Goal: Navigation & Orientation: Find specific page/section

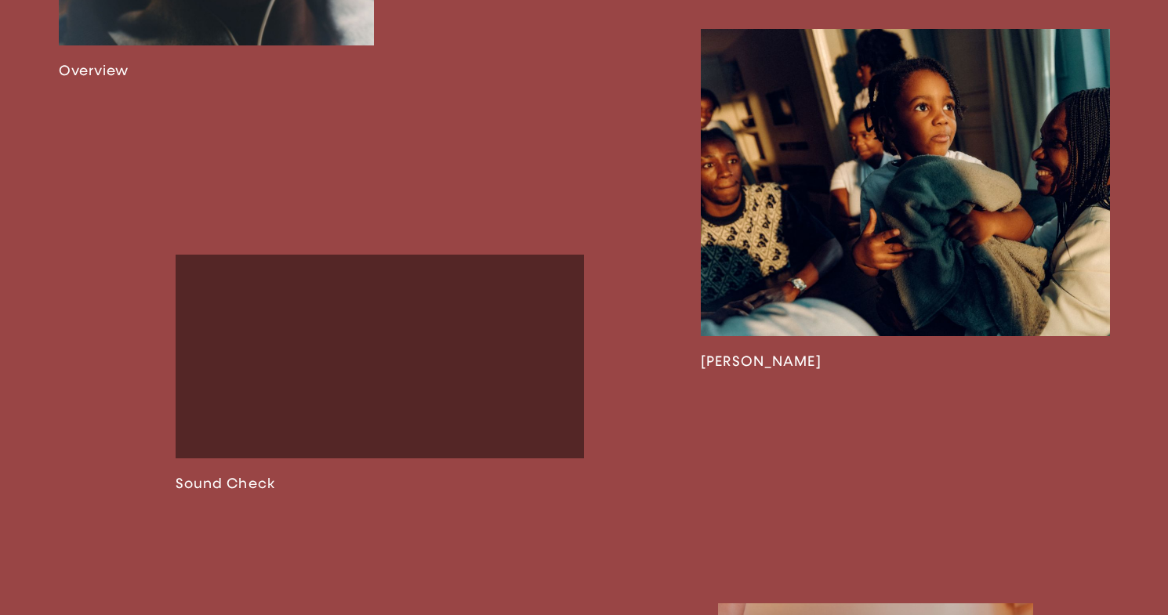
scroll to position [1412, 0]
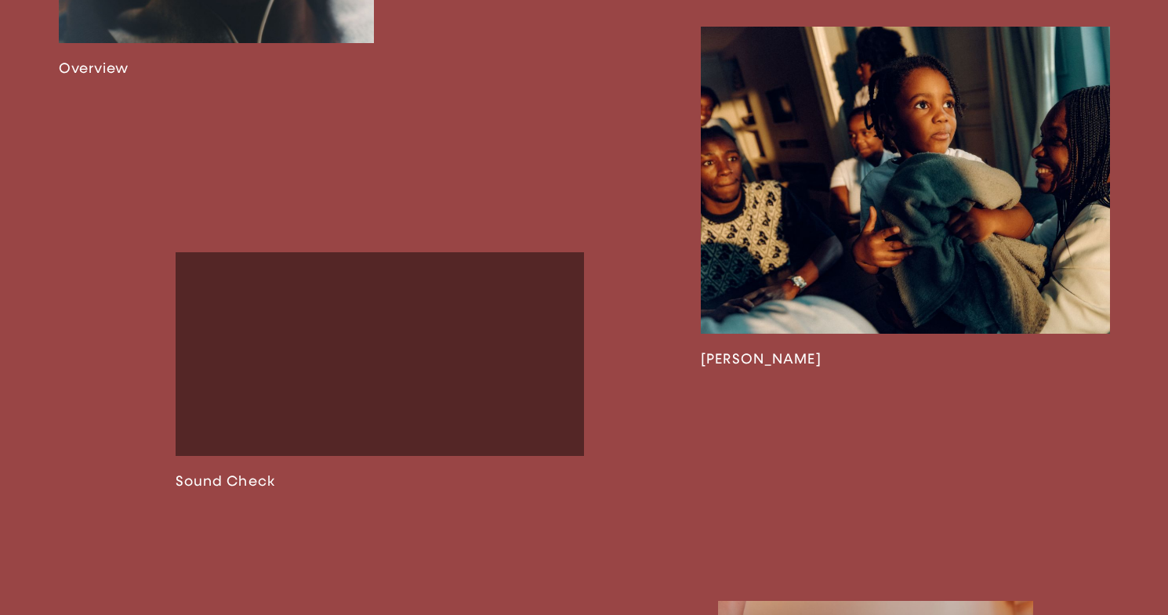
click at [332, 342] on link at bounding box center [380, 371] width 409 height 238
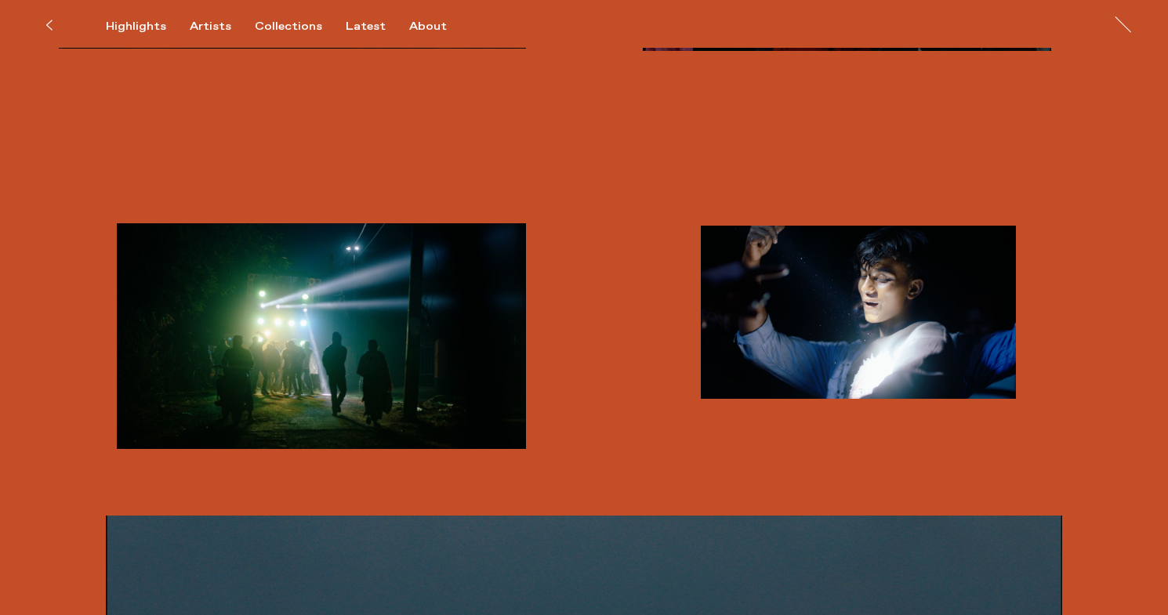
scroll to position [2071, 0]
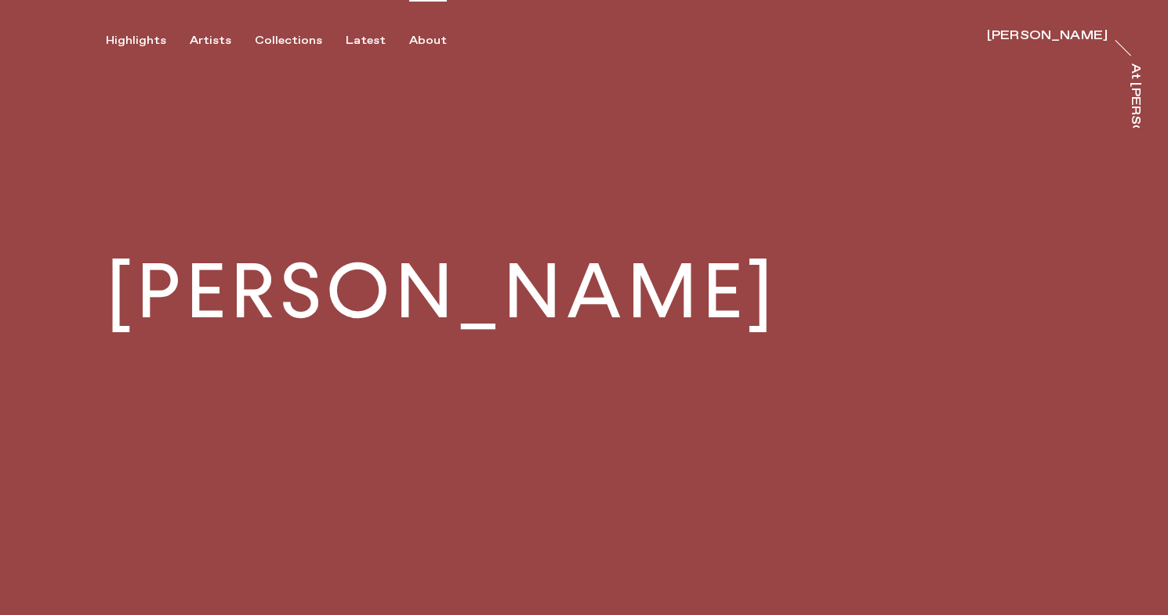
click at [411, 42] on div "About" at bounding box center [428, 41] width 38 height 14
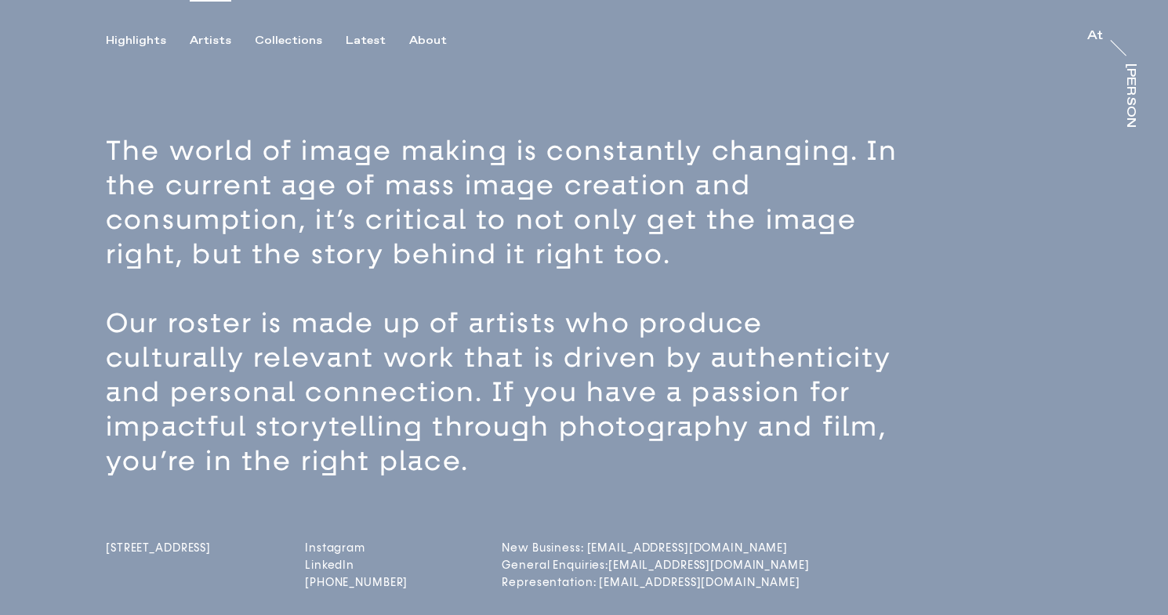
click at [199, 42] on div "Artists" at bounding box center [211, 41] width 42 height 14
